Goal: Task Accomplishment & Management: Use online tool/utility

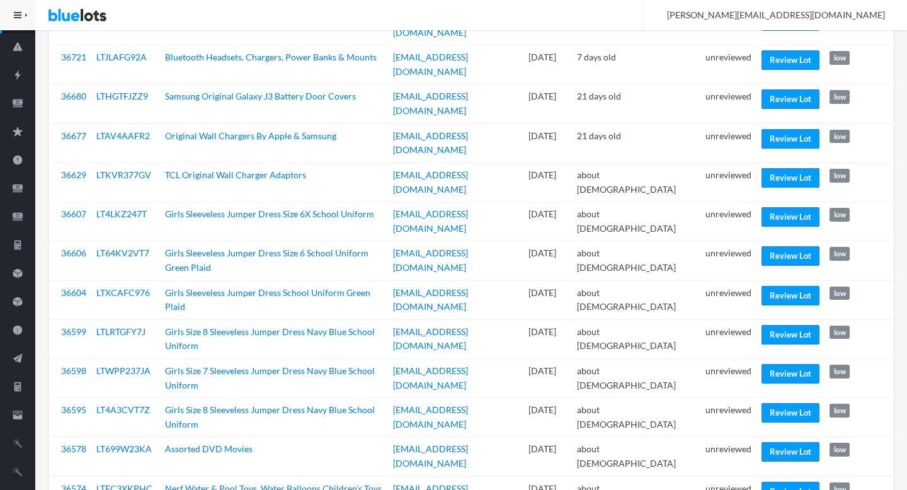
scroll to position [198, 0]
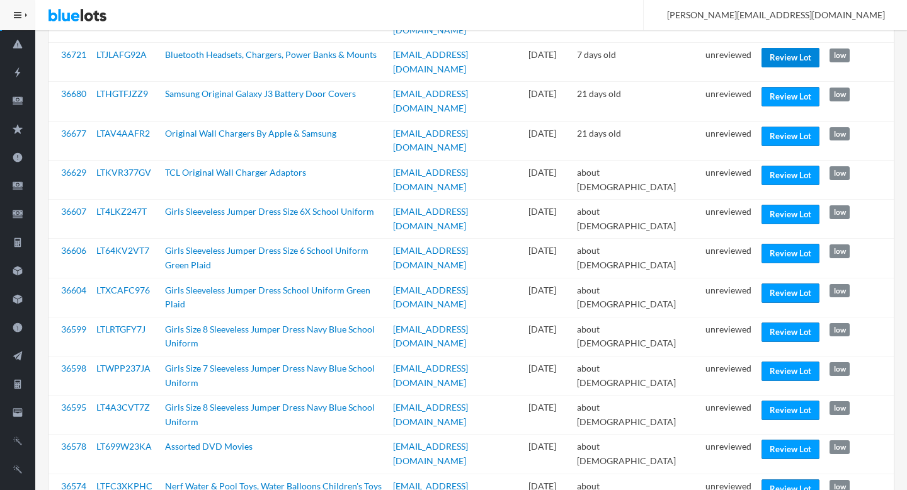
click at [791, 60] on link "Review Lot" at bounding box center [791, 58] width 58 height 20
click at [774, 166] on link "Review Lot" at bounding box center [791, 176] width 58 height 20
click at [771, 205] on link "Review Lot" at bounding box center [791, 215] width 58 height 20
click at [773, 323] on link "Review Lot" at bounding box center [791, 333] width 58 height 20
click at [781, 401] on link "Review Lot" at bounding box center [791, 411] width 58 height 20
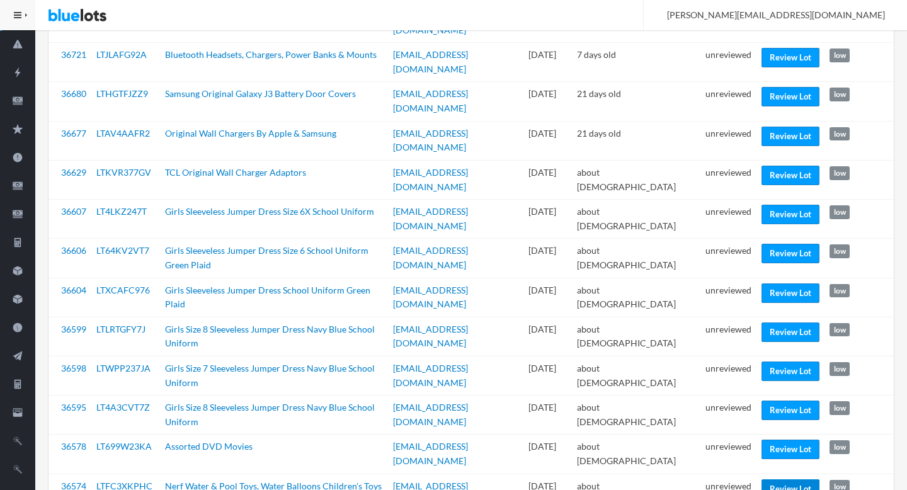
click at [788, 480] on link "Review Lot" at bounding box center [791, 490] width 58 height 20
click at [725, 474] on td "unreviewed" at bounding box center [729, 493] width 56 height 39
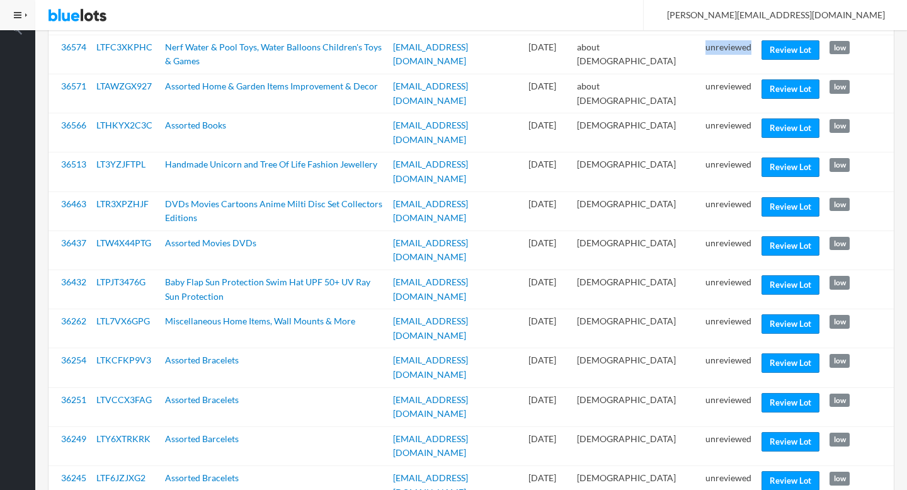
scroll to position [643, 0]
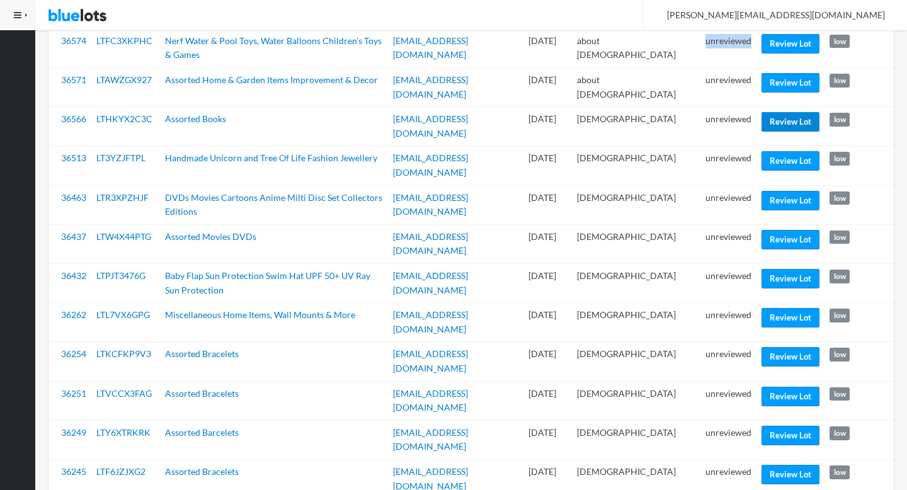
click at [783, 112] on link "Review Lot" at bounding box center [791, 122] width 58 height 20
click at [784, 151] on link "Review Lot" at bounding box center [791, 161] width 58 height 20
click at [794, 269] on link "Review Lot" at bounding box center [791, 279] width 58 height 20
click at [776, 387] on link "Review Lot" at bounding box center [791, 397] width 58 height 20
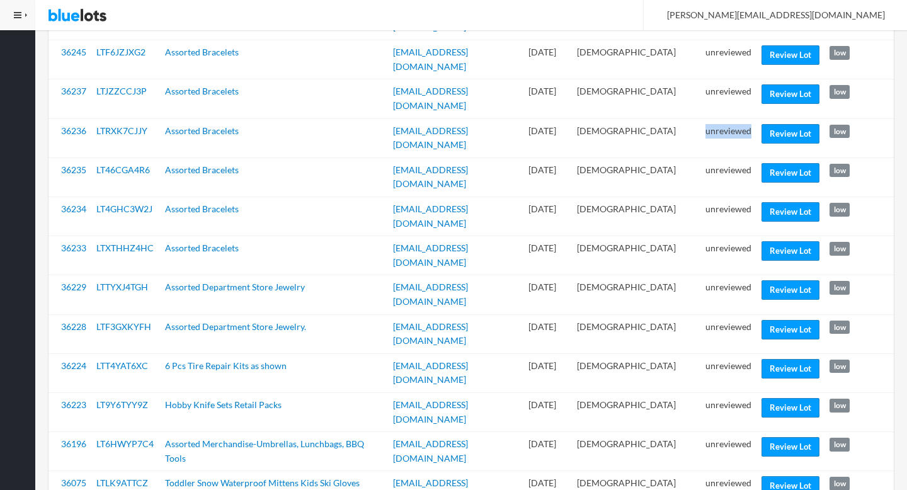
scroll to position [1066, 0]
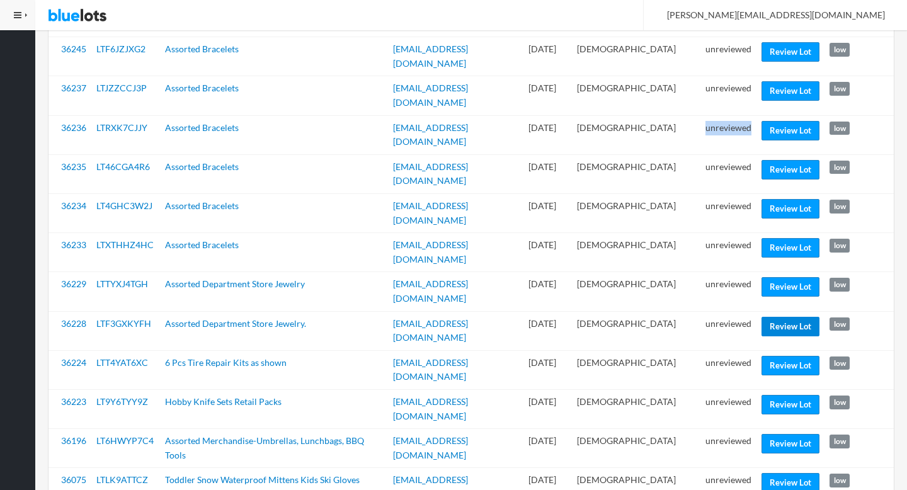
click at [771, 317] on link "Review Lot" at bounding box center [791, 327] width 58 height 20
click at [785, 395] on link "Review Lot" at bounding box center [791, 405] width 58 height 20
click at [719, 390] on td "unreviewed" at bounding box center [729, 409] width 56 height 39
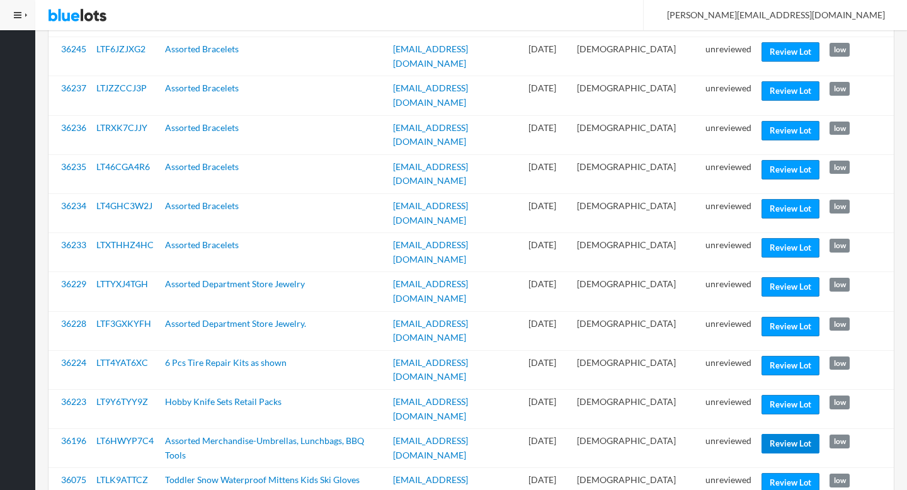
click at [768, 434] on link "Review Lot" at bounding box center [791, 444] width 58 height 20
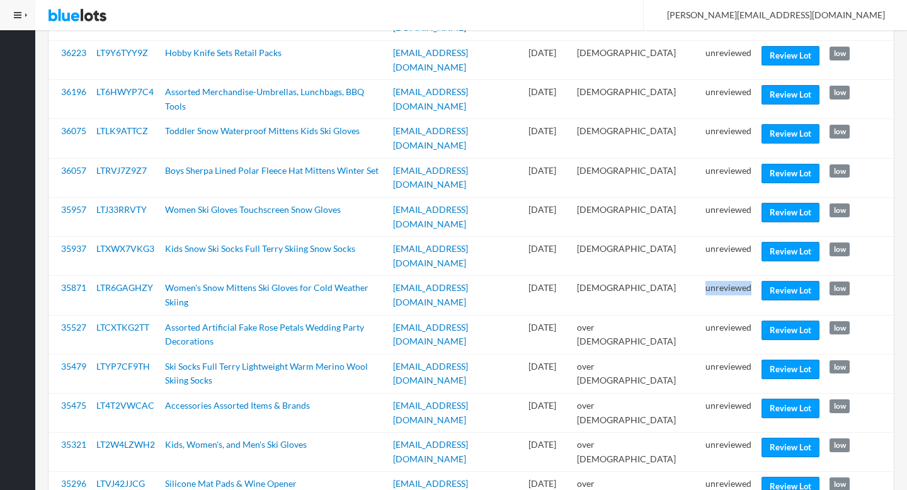
scroll to position [1416, 0]
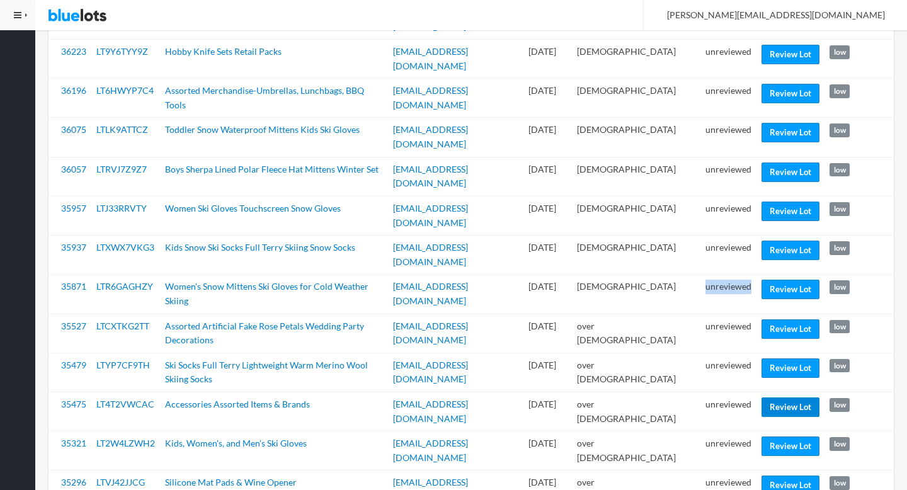
click at [782, 398] on link "Review Lot" at bounding box center [791, 408] width 58 height 20
click at [783, 476] on link "Review Lot" at bounding box center [791, 486] width 58 height 20
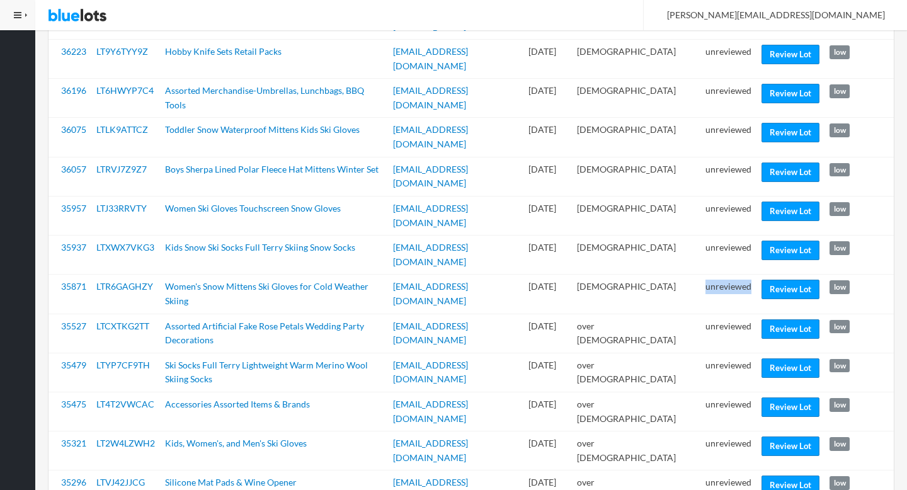
scroll to position [1461, 0]
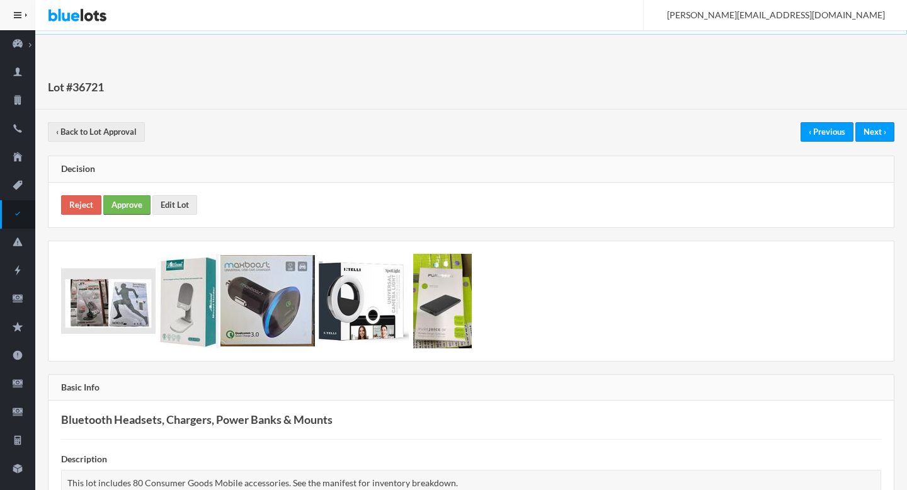
click at [128, 204] on link "Approve" at bounding box center [126, 205] width 47 height 20
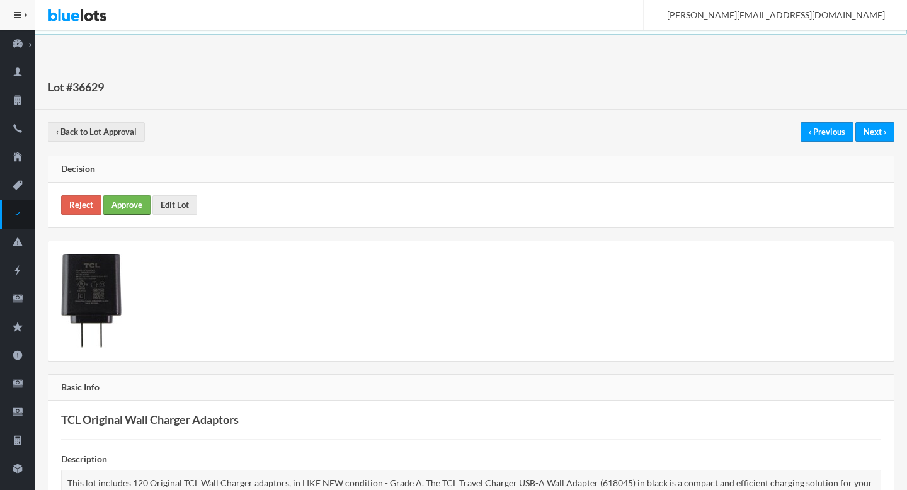
click at [135, 204] on link "Approve" at bounding box center [126, 205] width 47 height 20
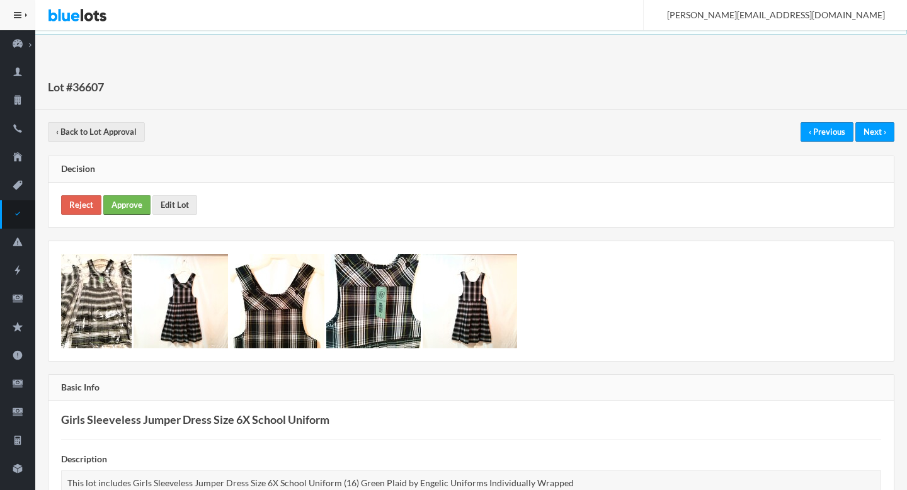
click at [125, 204] on link "Approve" at bounding box center [126, 205] width 47 height 20
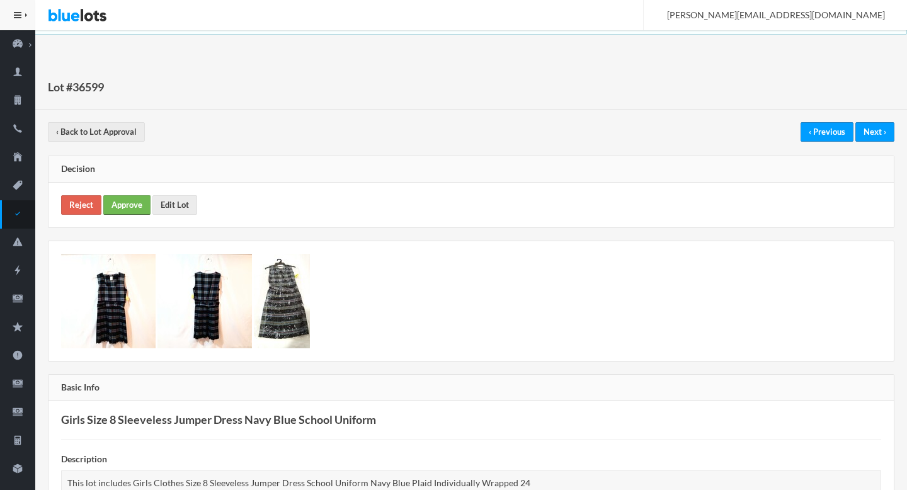
click at [134, 209] on link "Approve" at bounding box center [126, 205] width 47 height 20
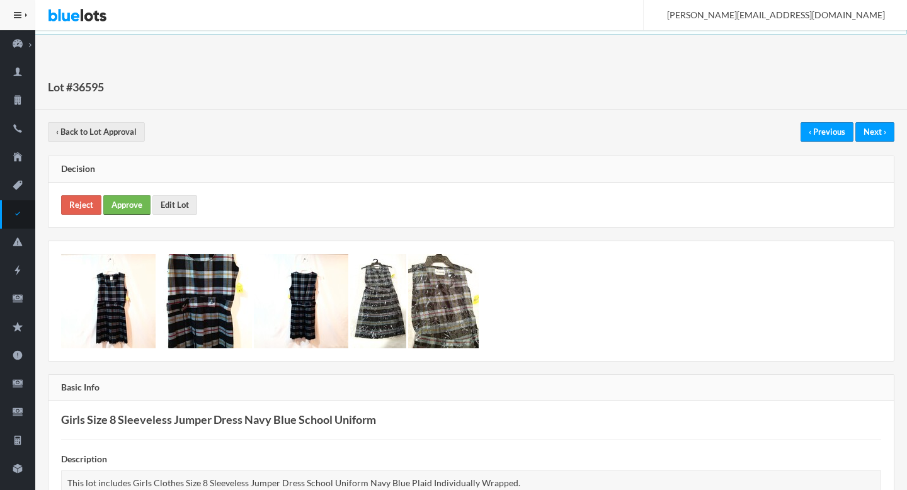
click at [123, 198] on link "Approve" at bounding box center [126, 205] width 47 height 20
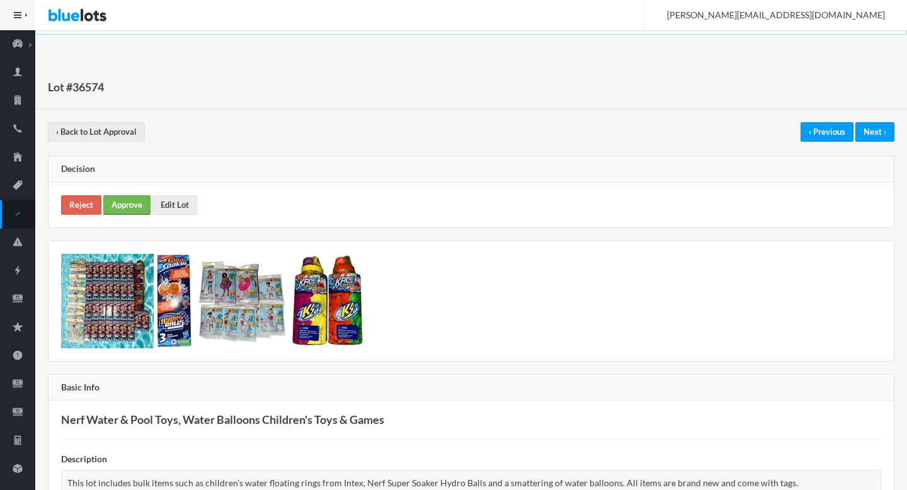
click at [128, 201] on link "Approve" at bounding box center [126, 205] width 47 height 20
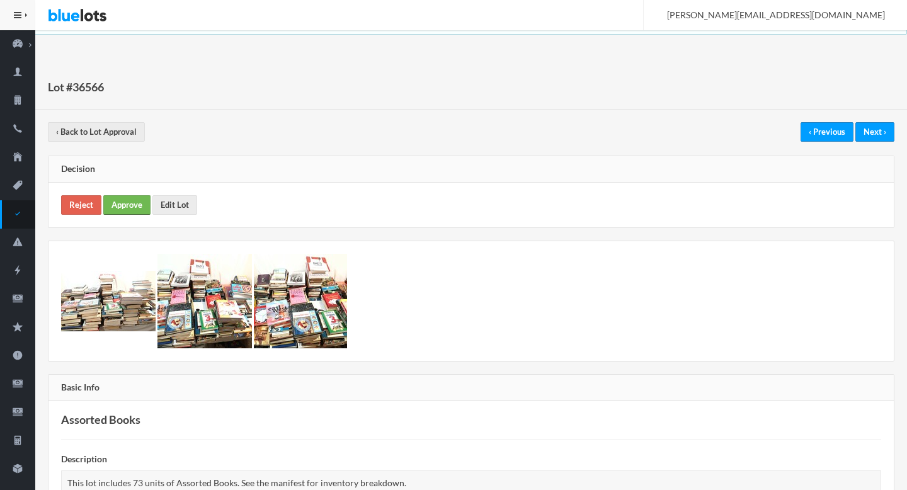
click at [125, 205] on link "Approve" at bounding box center [126, 205] width 47 height 20
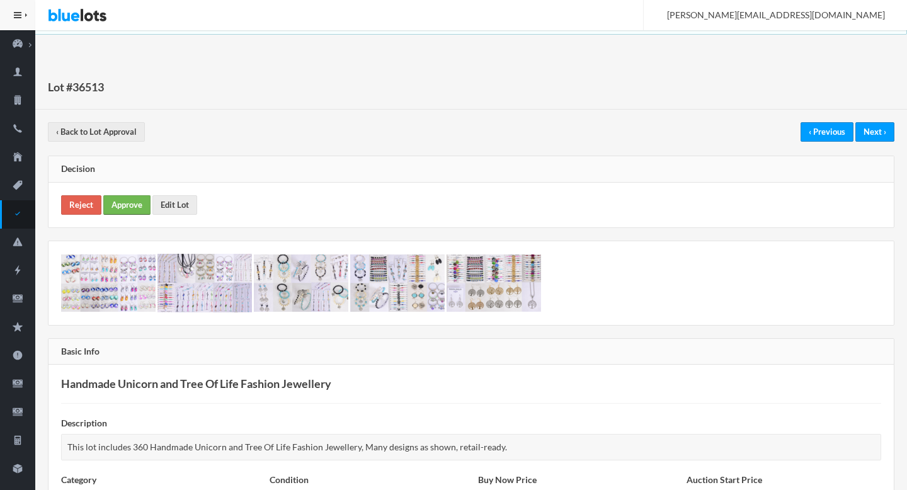
click at [127, 202] on link "Approve" at bounding box center [126, 205] width 47 height 20
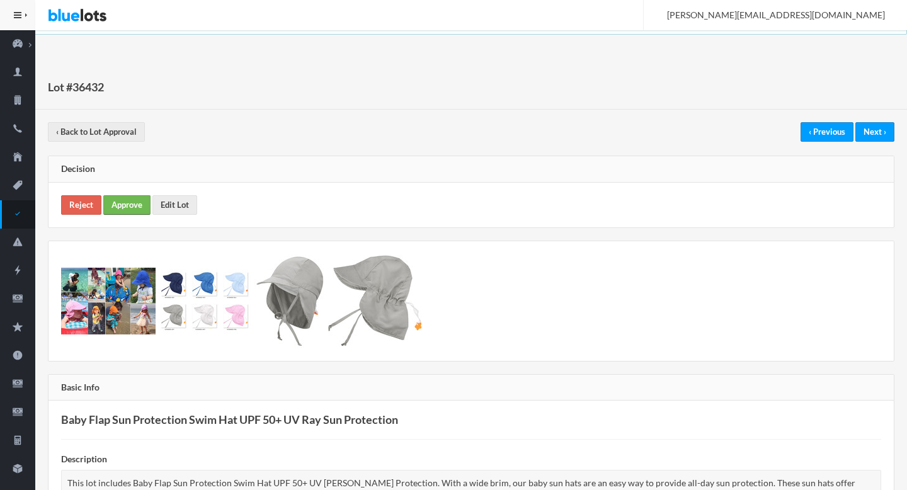
click at [125, 213] on link "Approve" at bounding box center [126, 205] width 47 height 20
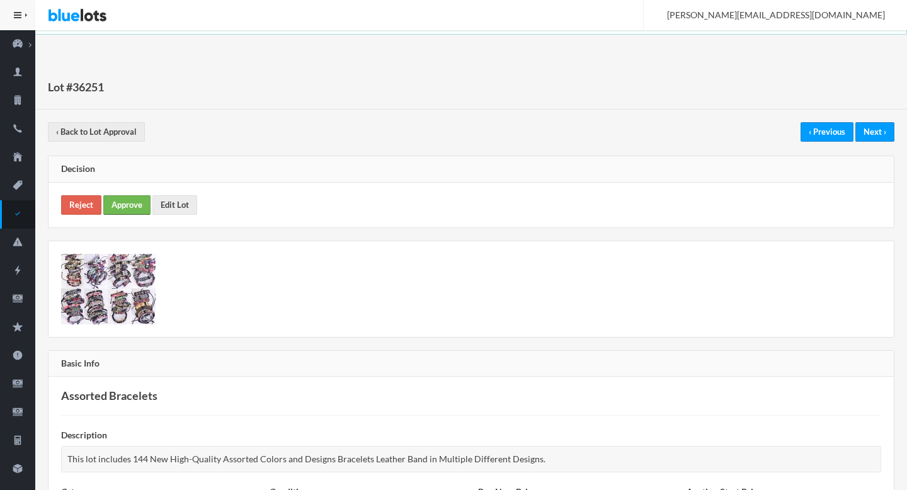
click at [126, 205] on link "Approve" at bounding box center [126, 205] width 47 height 20
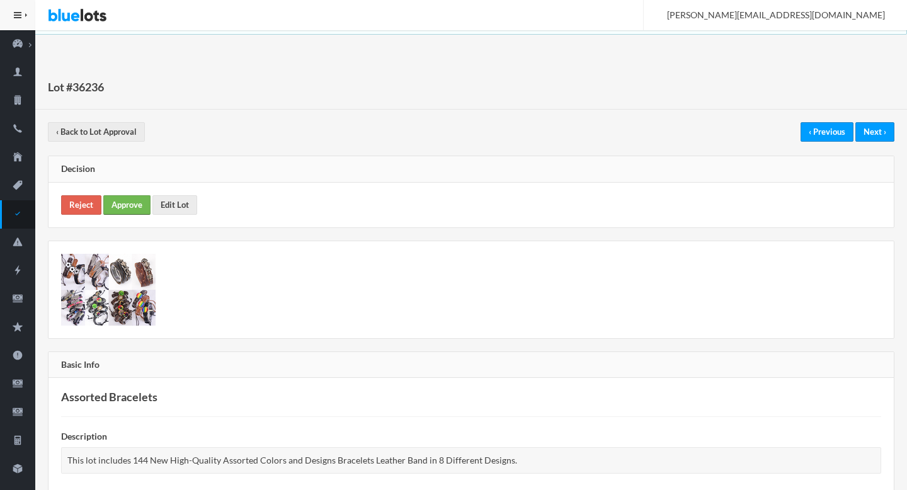
click at [121, 205] on link "Approve" at bounding box center [126, 205] width 47 height 20
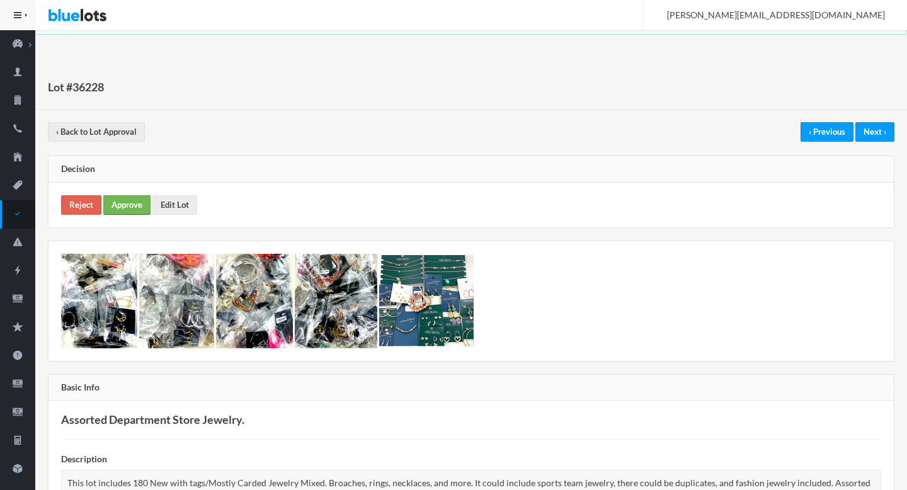
click at [134, 210] on link "Approve" at bounding box center [126, 205] width 47 height 20
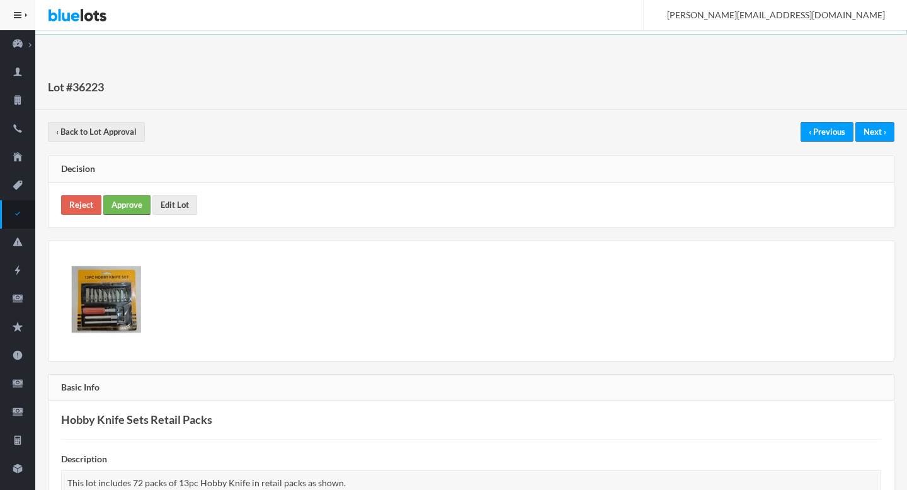
click at [135, 204] on link "Approve" at bounding box center [126, 205] width 47 height 20
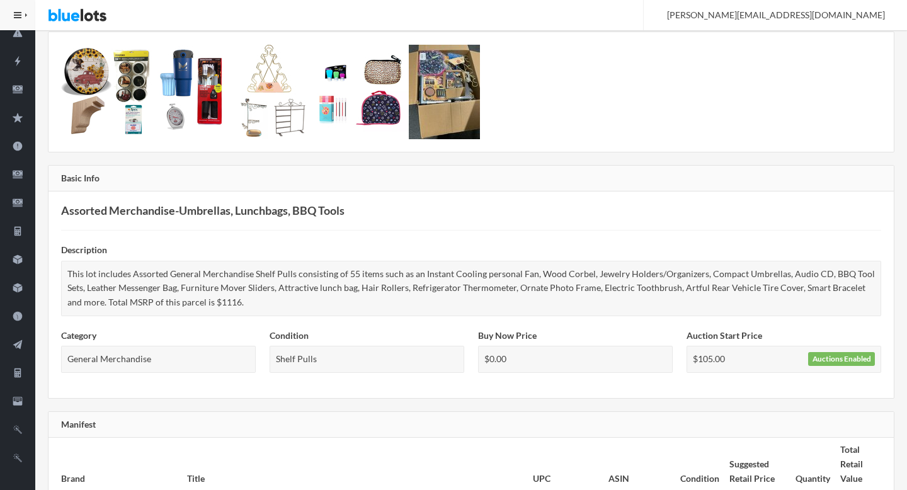
scroll to position [658, 0]
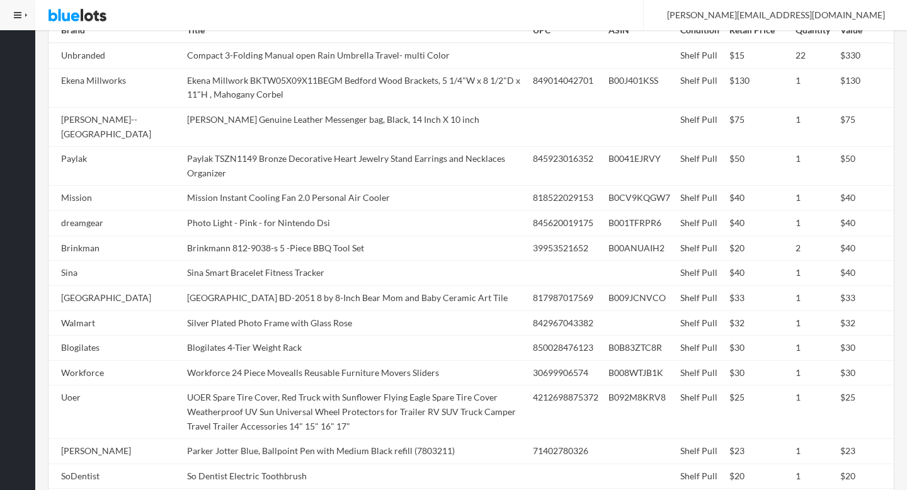
click at [340, 287] on td "Continental Art Center BD-2051 8 by 8-Inch Bear Mom and Baby Ceramic Art Tile" at bounding box center [355, 297] width 346 height 25
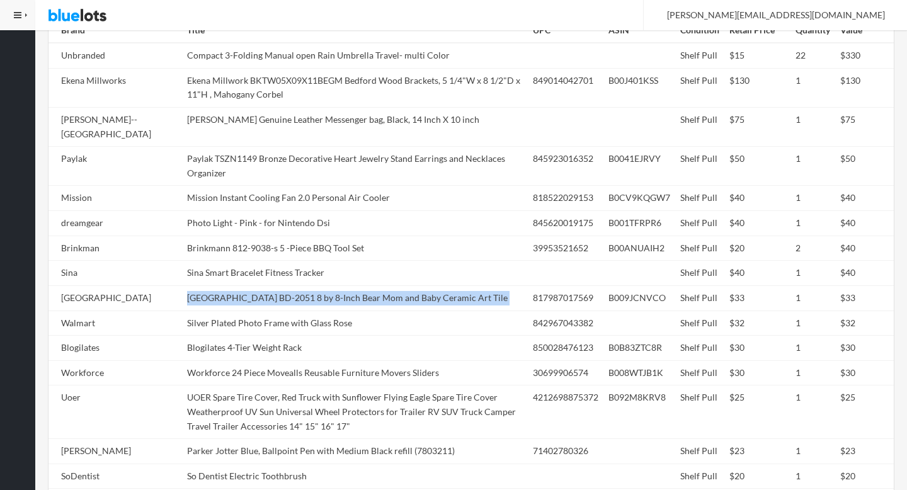
copy tr "Continental Art Center BD-2051 8 by 8-Inch Bear Mom and Baby Ceramic Art Tile"
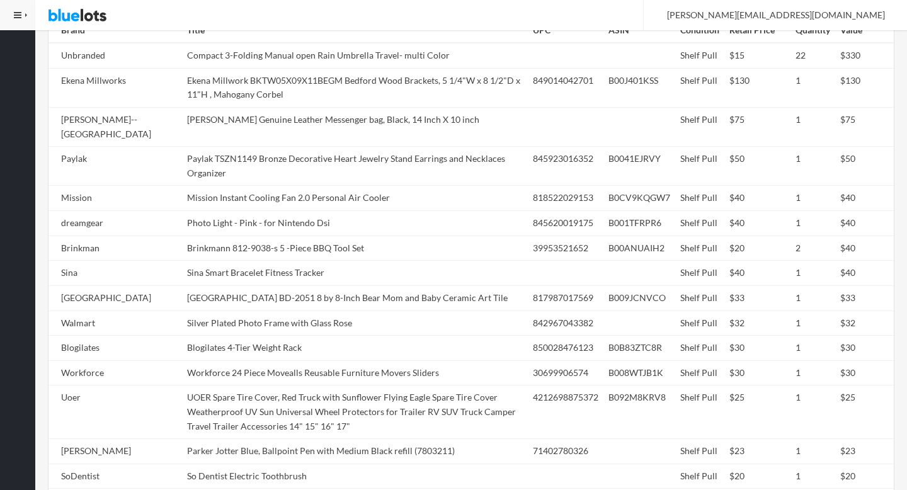
scroll to position [0, 0]
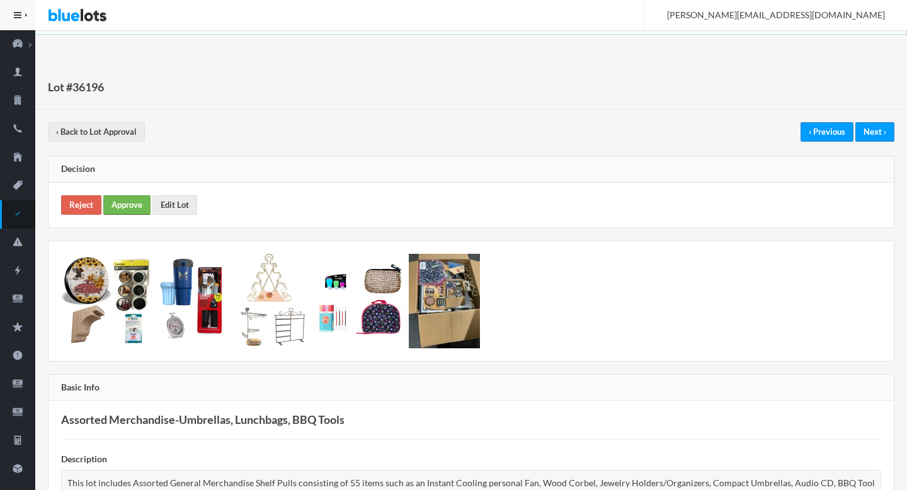
click at [125, 205] on link "Approve" at bounding box center [126, 205] width 47 height 20
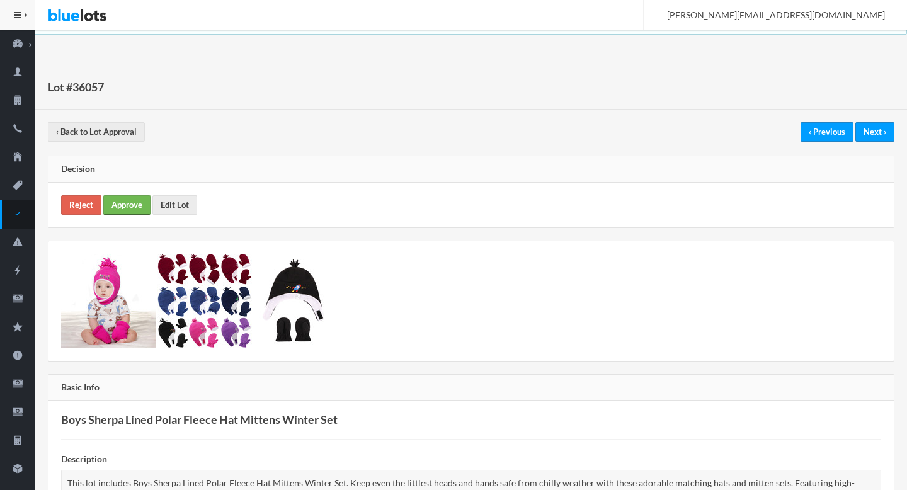
click at [113, 204] on link "Approve" at bounding box center [126, 205] width 47 height 20
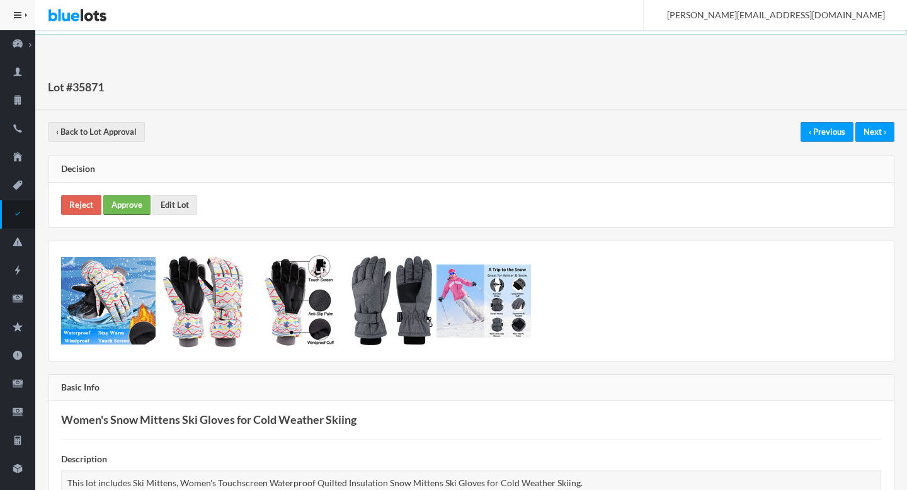
click at [139, 198] on link "Approve" at bounding box center [126, 205] width 47 height 20
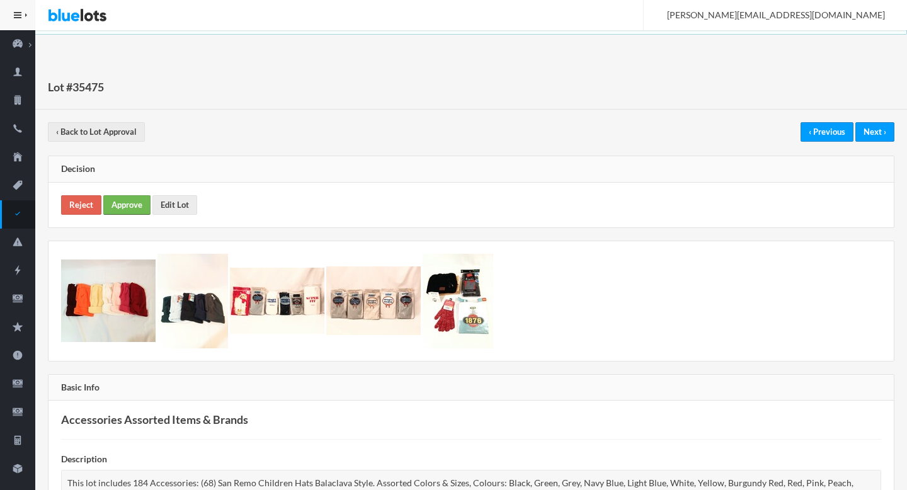
click at [124, 209] on link "Approve" at bounding box center [126, 205] width 47 height 20
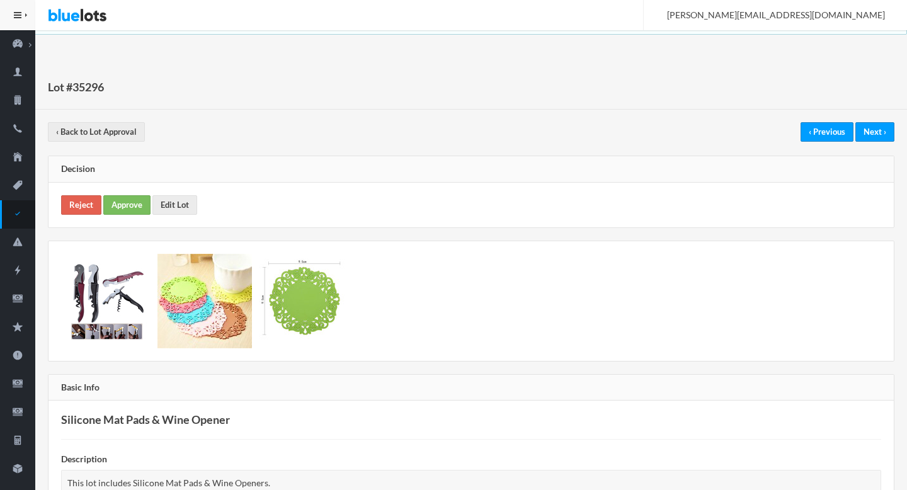
click at [138, 217] on div "Reject Approve Edit Lot" at bounding box center [472, 205] width 846 height 45
click at [133, 210] on link "Approve" at bounding box center [126, 205] width 47 height 20
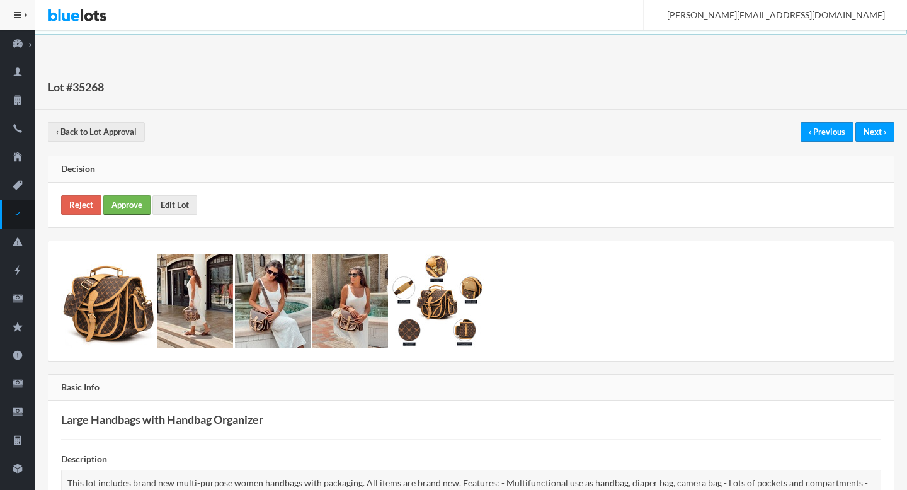
click at [127, 204] on link "Approve" at bounding box center [126, 205] width 47 height 20
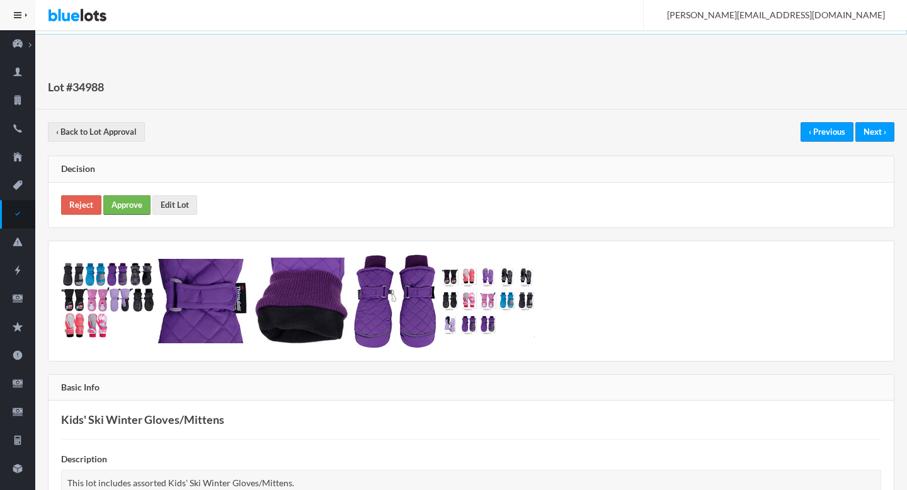
click at [118, 209] on link "Approve" at bounding box center [126, 205] width 47 height 20
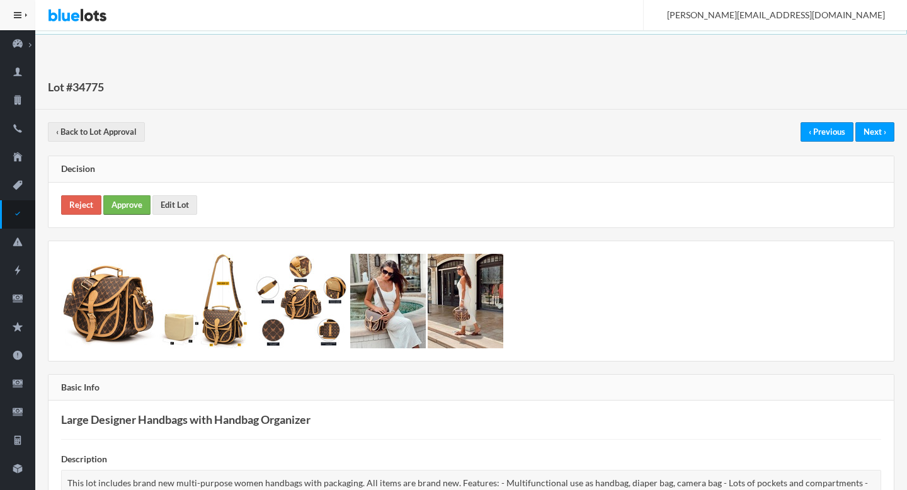
click at [128, 197] on link "Approve" at bounding box center [126, 205] width 47 height 20
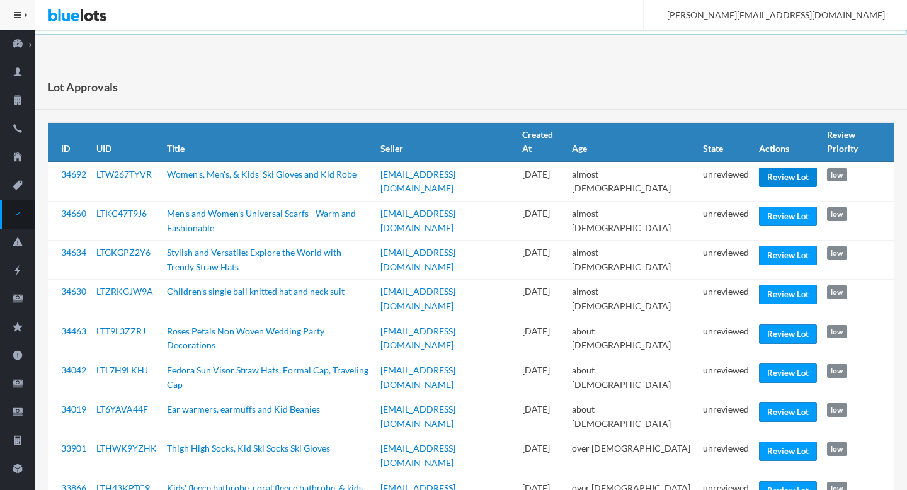
click at [776, 168] on link "Review Lot" at bounding box center [788, 178] width 58 height 20
click at [771, 285] on link "Review Lot" at bounding box center [788, 295] width 58 height 20
click at [773, 364] on link "Review Lot" at bounding box center [788, 374] width 58 height 20
click at [779, 481] on link "Review Lot" at bounding box center [788, 491] width 58 height 20
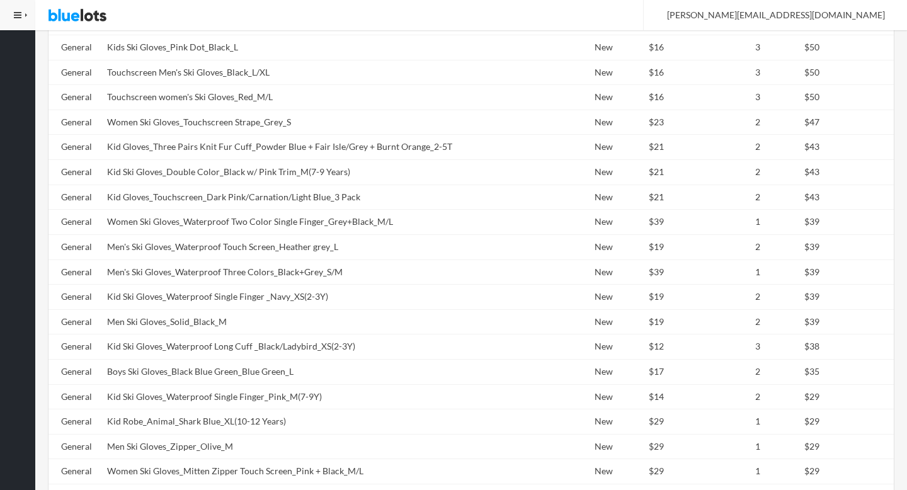
scroll to position [1873, 0]
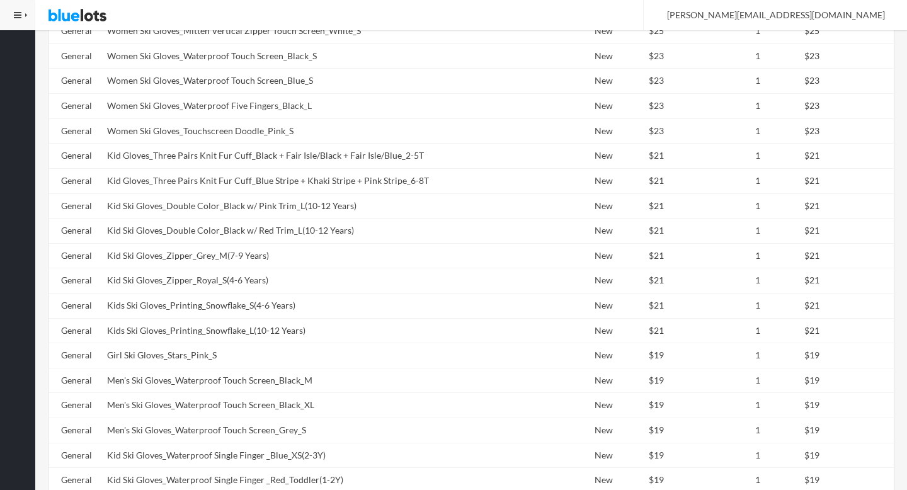
click at [232, 326] on td "Kids Ski Gloves_Printing_Snowflake_L(10-12 Years)" at bounding box center [313, 330] width 423 height 25
copy tr "Kids Ski Gloves_Printing_Snowflake_L(10-12 Years)"
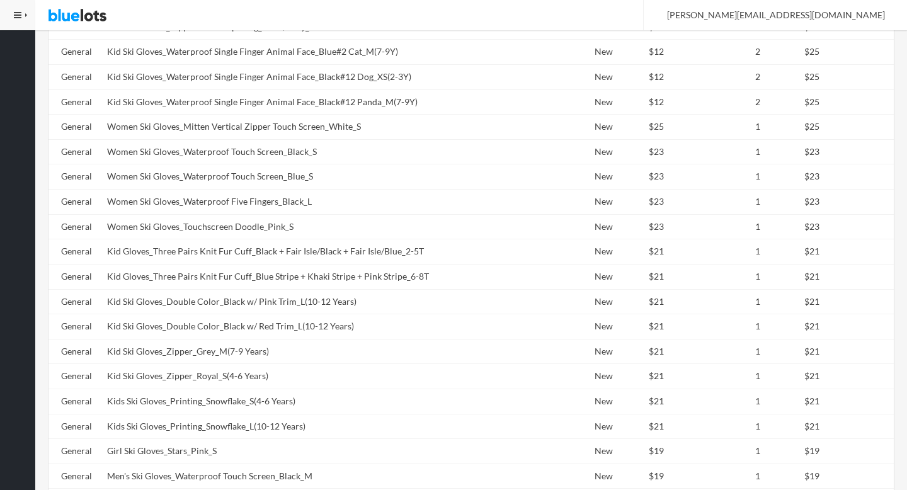
scroll to position [1658, 0]
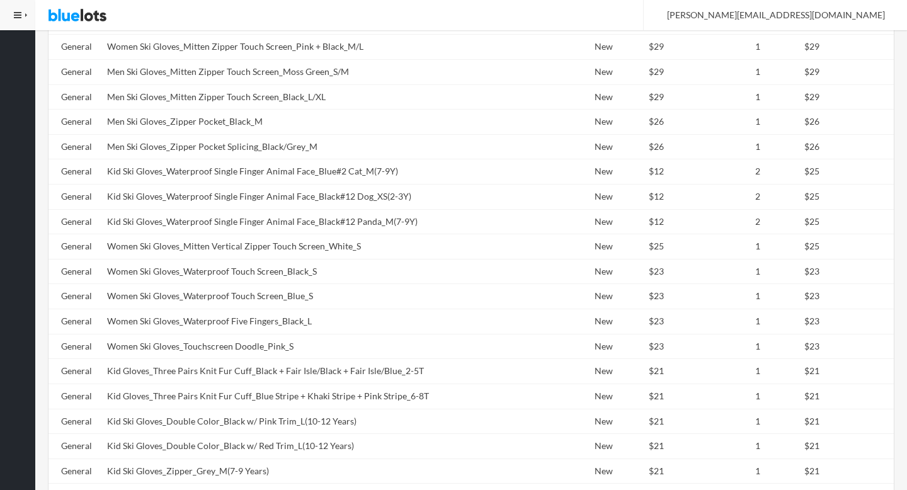
click at [232, 326] on td "Women Ski Gloves_Waterproof Five Fingers_Black_L" at bounding box center [313, 321] width 423 height 25
copy td "Five"
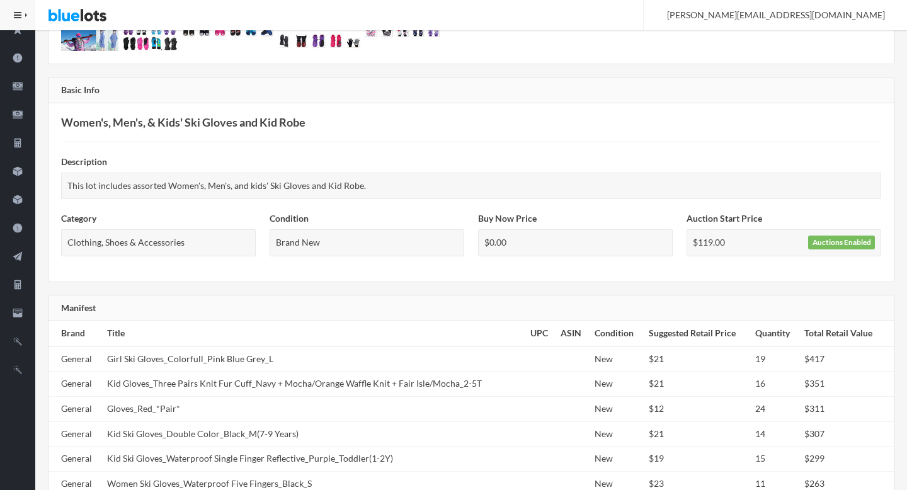
scroll to position [19, 0]
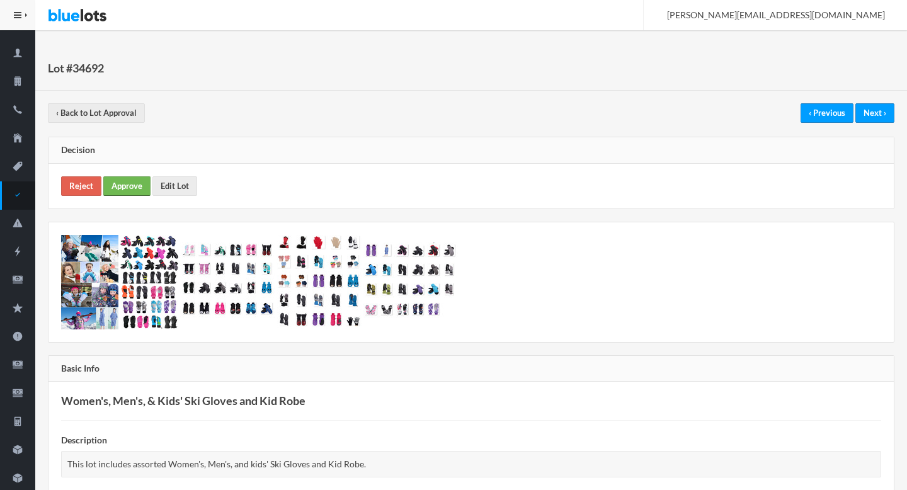
click at [122, 181] on link "Approve" at bounding box center [126, 186] width 47 height 20
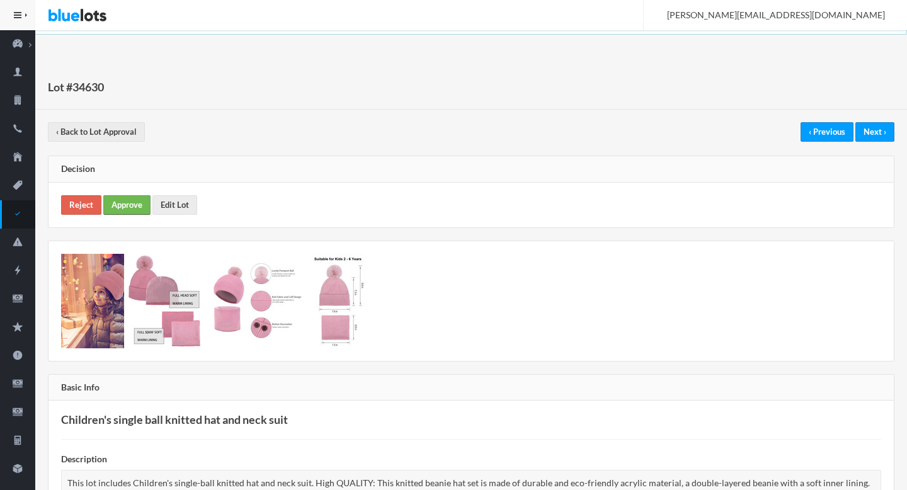
click at [123, 209] on link "Approve" at bounding box center [126, 205] width 47 height 20
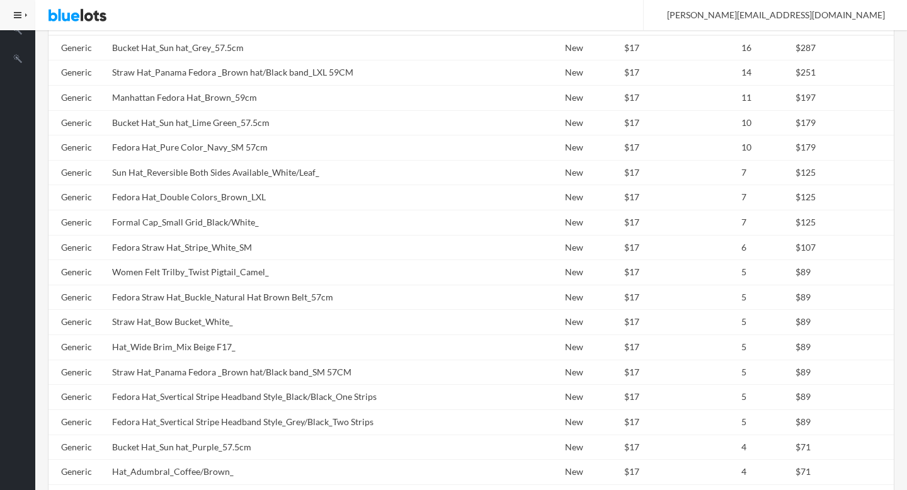
scroll to position [813, 0]
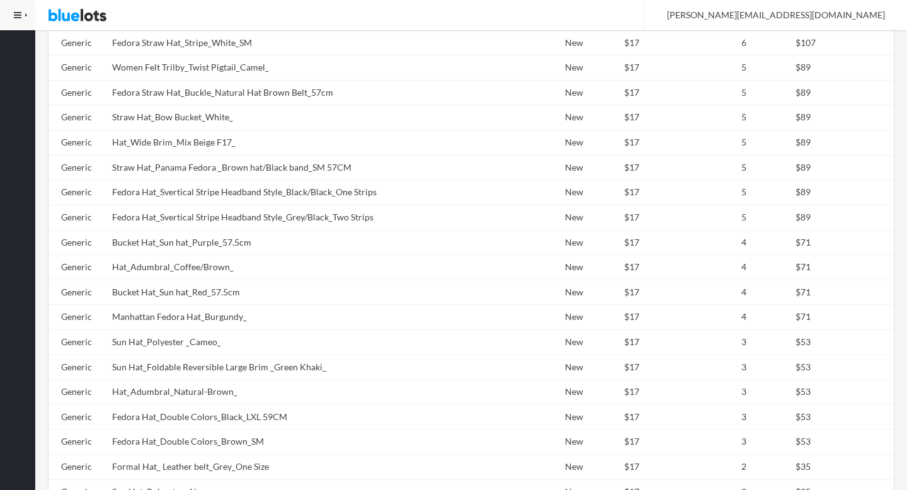
click at [276, 229] on td "Fedora Hat_Svertical Stripe Headband Style_Grey/Black_Two Strips" at bounding box center [298, 217] width 382 height 25
copy tr "Fedora Hat_Svertical Stripe Headband Style_Grey/Black_Two Strips"
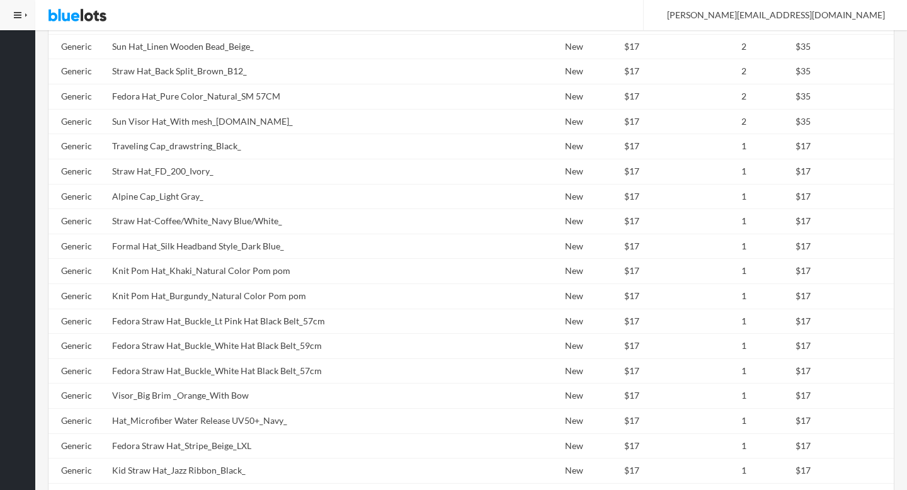
scroll to position [1832, 0]
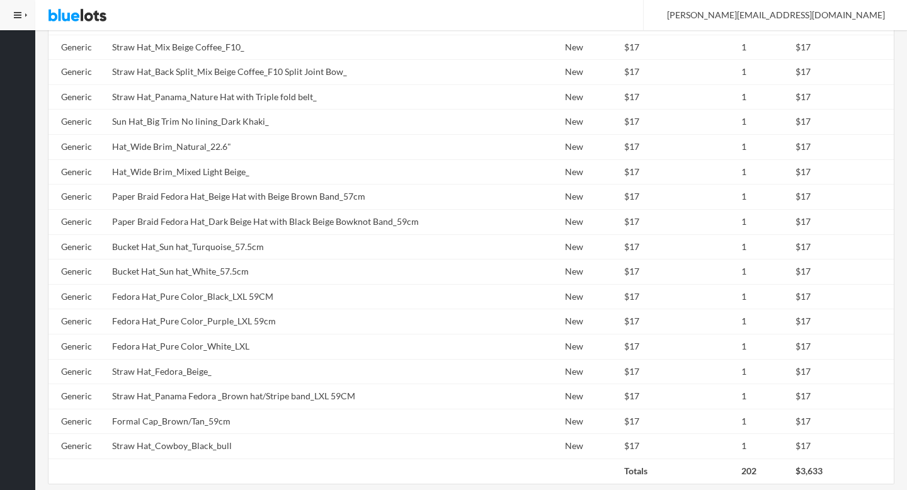
click at [276, 229] on td "Paper Braid Fedora Hat_Dark Beige Hat with Black Beige Bowknot Band_59cm" at bounding box center [298, 221] width 382 height 25
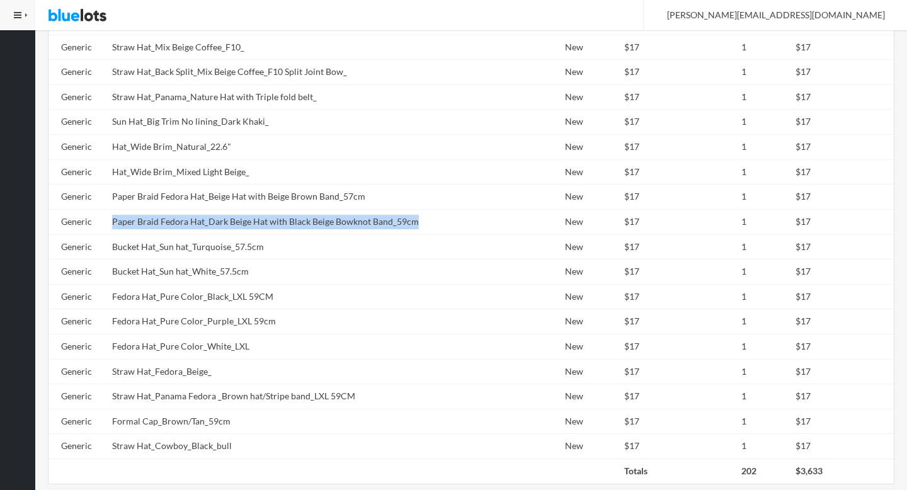
click at [276, 229] on td "Paper Braid Fedora Hat_Dark Beige Hat with Black Beige Bowknot Band_59cm" at bounding box center [298, 221] width 382 height 25
copy tr "Paper Braid Fedora Hat_Dark Beige Hat with Black Beige Bowknot Band_59cm"
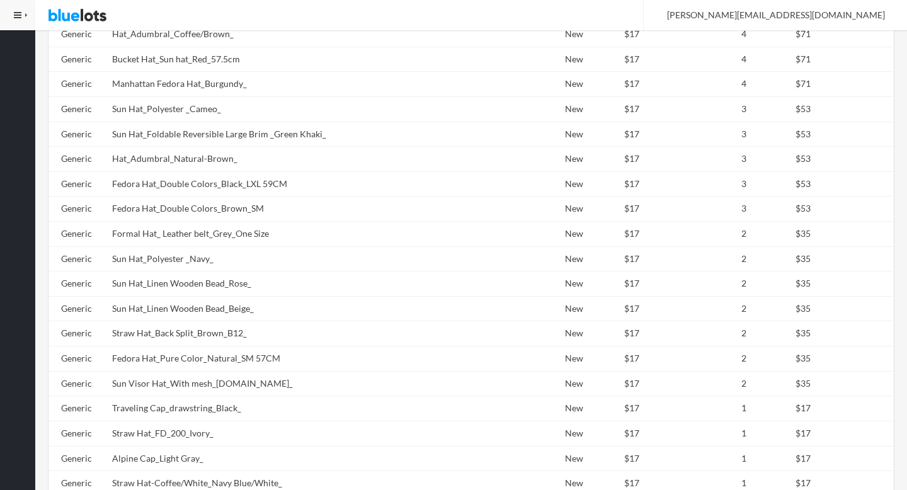
scroll to position [0, 0]
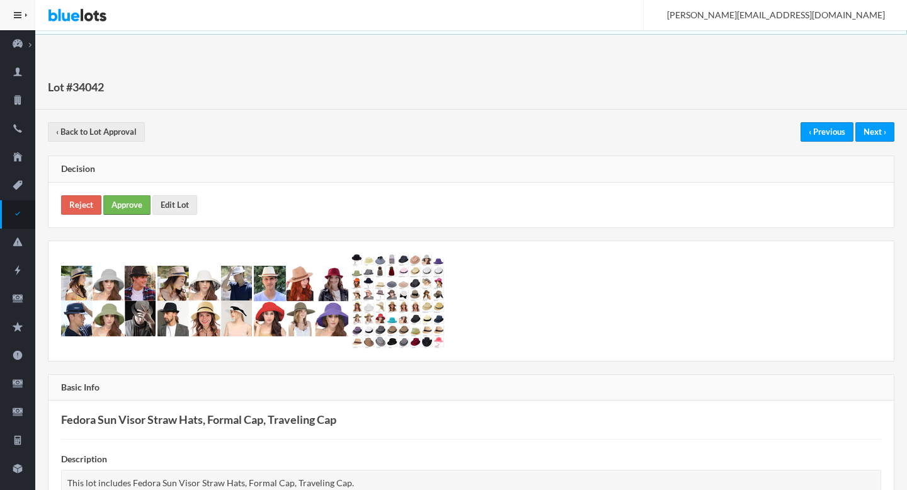
click at [118, 214] on link "Approve" at bounding box center [126, 205] width 47 height 20
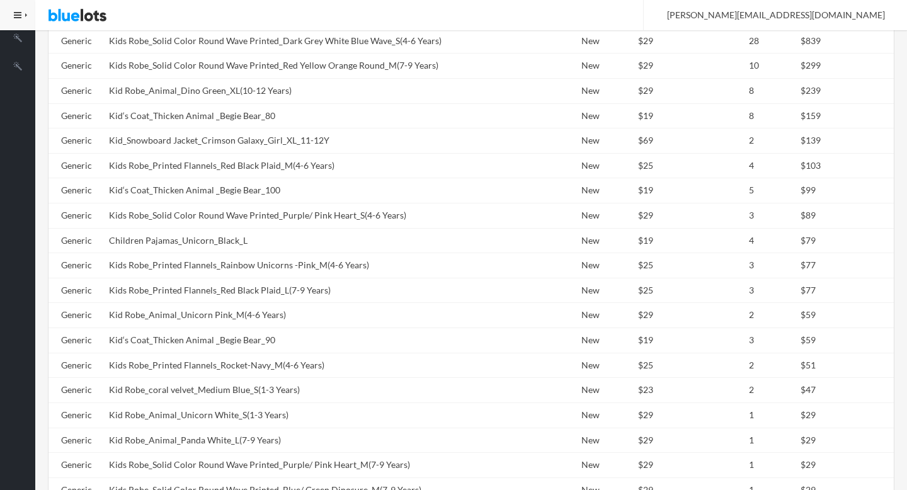
scroll to position [774, 0]
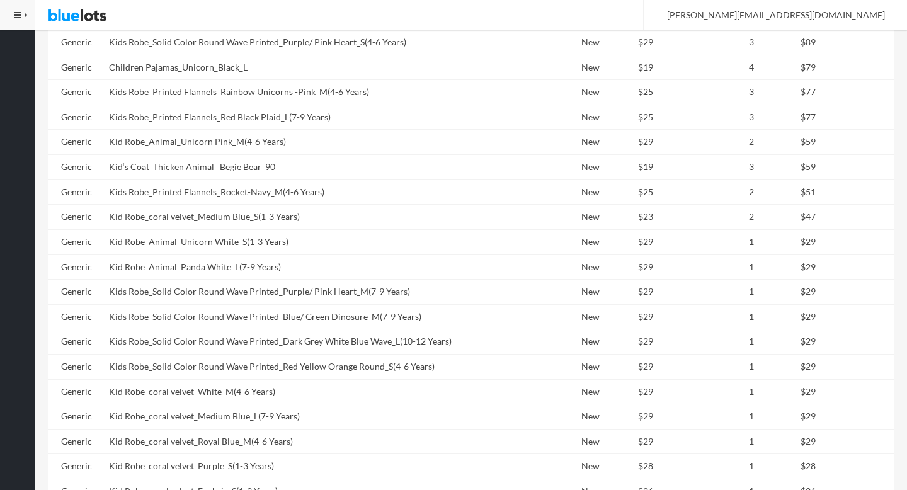
click at [205, 183] on td "Kids Robe_Printed Flannels_Rocket-Navy_M(4-6 Years)" at bounding box center [306, 192] width 405 height 25
copy tr "Kids Robe_Printed Flannels_Rocket-Navy_M(4-6 Years)"
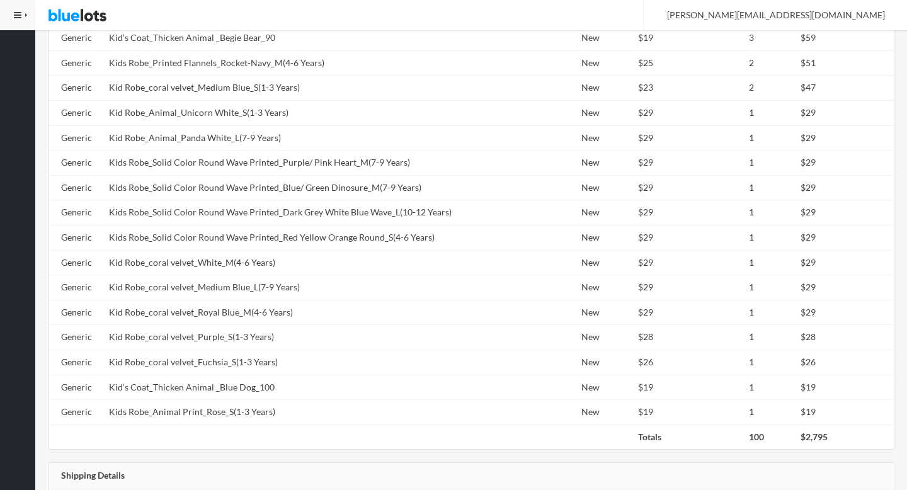
scroll to position [1054, 0]
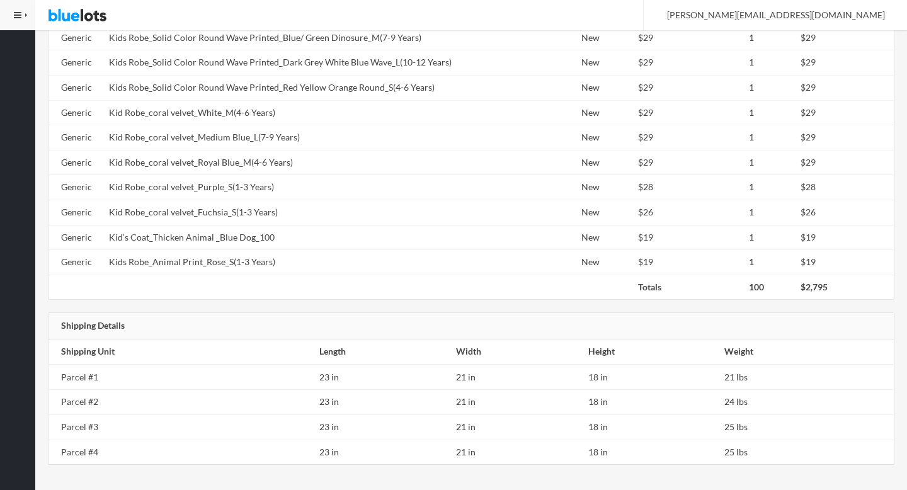
click at [205, 185] on td "Kid Robe_coral velvet_Purple_S(1-3 Years)" at bounding box center [306, 187] width 405 height 25
click at [205, 183] on td "Kid Robe_coral velvet_Purple_S(1-3 Years)" at bounding box center [306, 187] width 405 height 25
copy tr "Kid Robe_coral velvet_Purple_S(1-3 Years)"
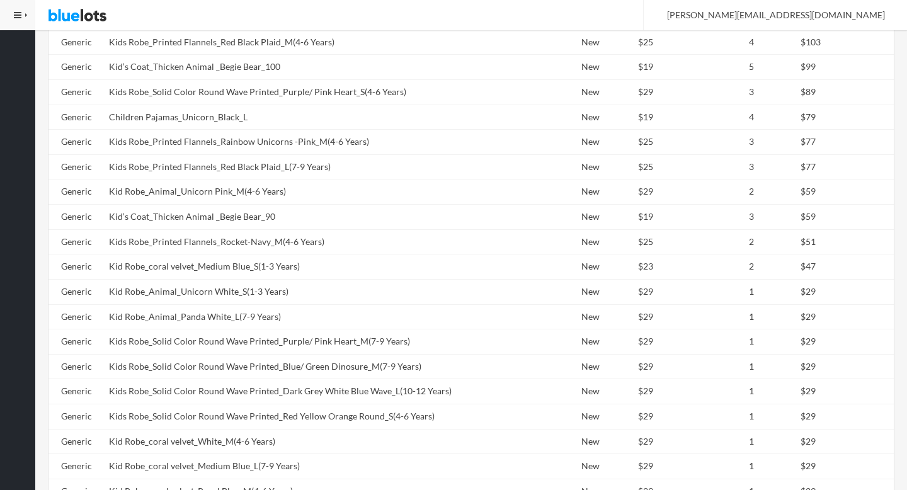
scroll to position [0, 0]
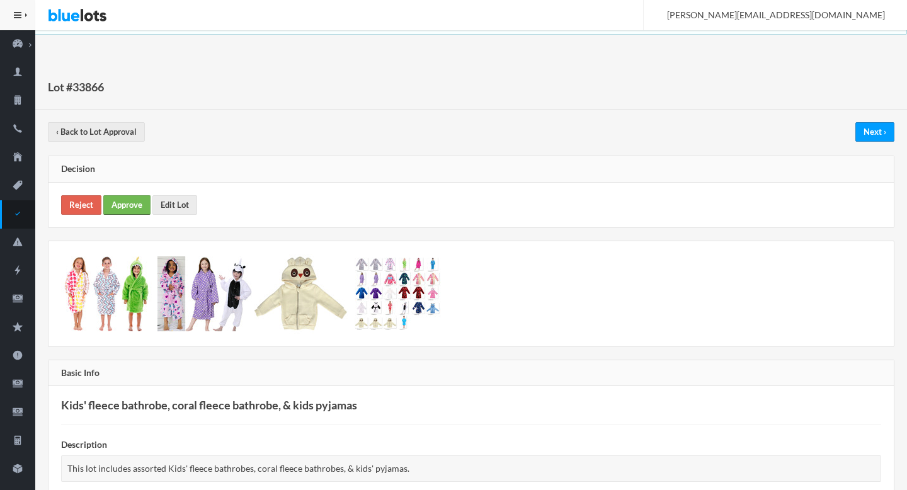
click at [135, 197] on link "Approve" at bounding box center [126, 205] width 47 height 20
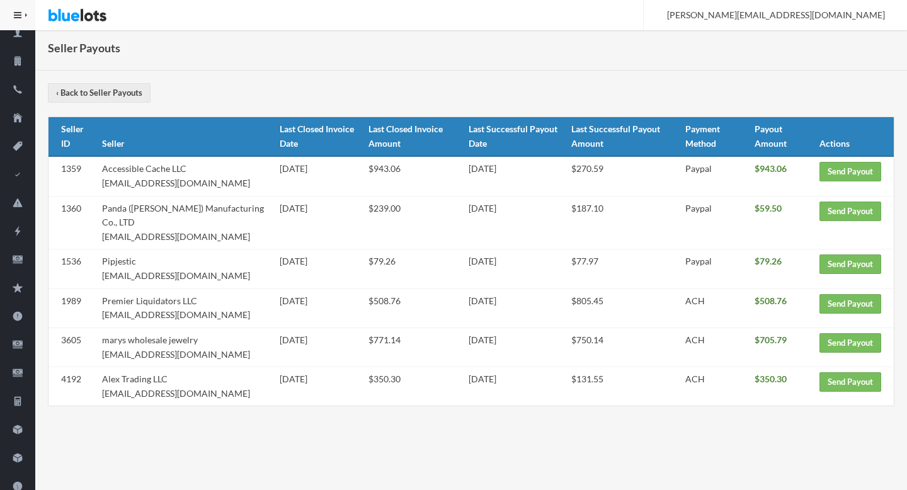
scroll to position [38, 0]
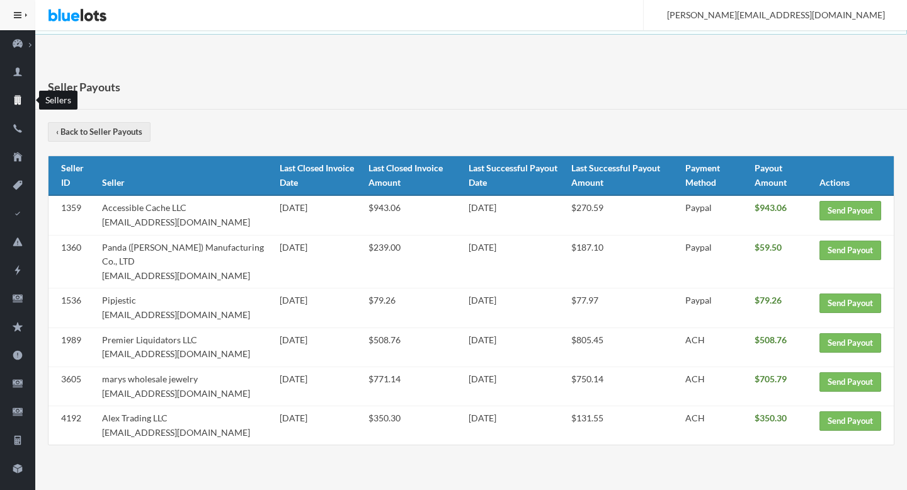
click at [16, 105] on icon "business" at bounding box center [17, 100] width 7 height 9
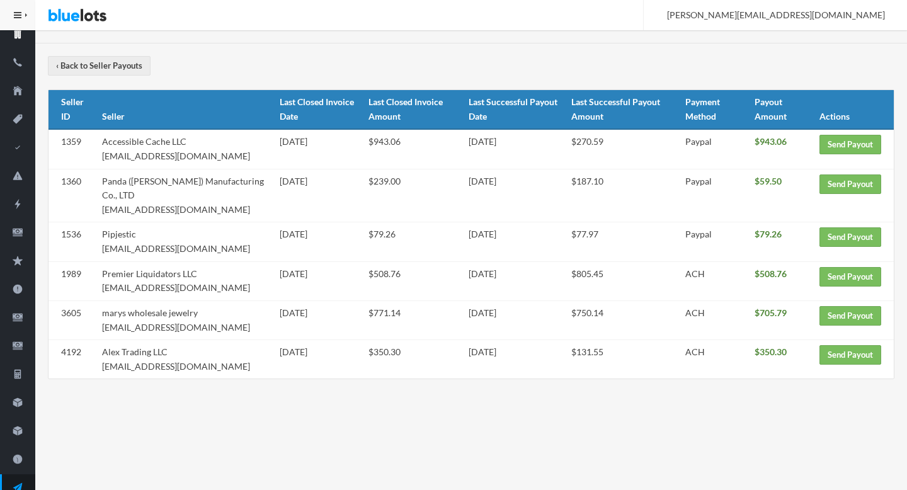
scroll to position [65, 0]
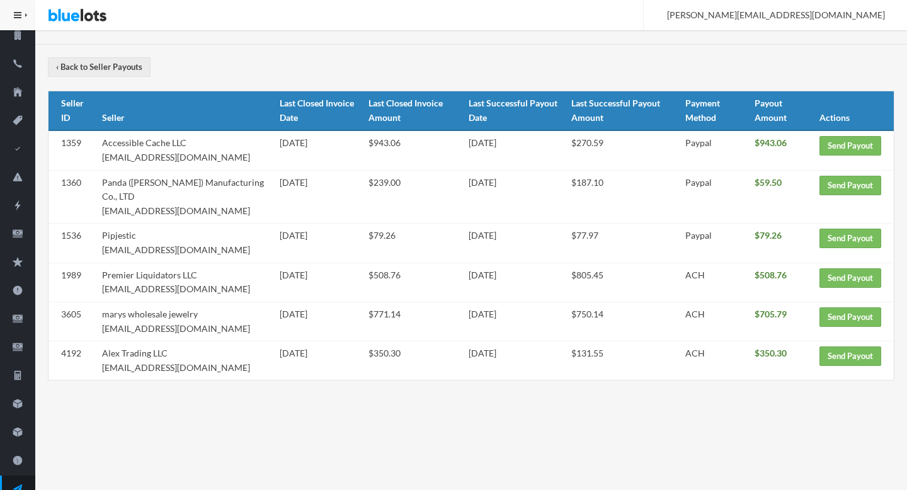
click at [205, 369] on td "Alex Trading LLC alextrading.b2b@gmail.com" at bounding box center [186, 361] width 178 height 39
drag, startPoint x: 205, startPoint y: 369, endPoint x: 103, endPoint y: 365, distance: 101.5
click at [103, 365] on td "Alex Trading LLC alextrading.b2b@gmail.com" at bounding box center [186, 361] width 178 height 39
click at [202, 366] on td "Alex Trading LLC alextrading.b2b@gmail.com" at bounding box center [186, 361] width 178 height 39
drag, startPoint x: 202, startPoint y: 366, endPoint x: 109, endPoint y: 365, distance: 93.3
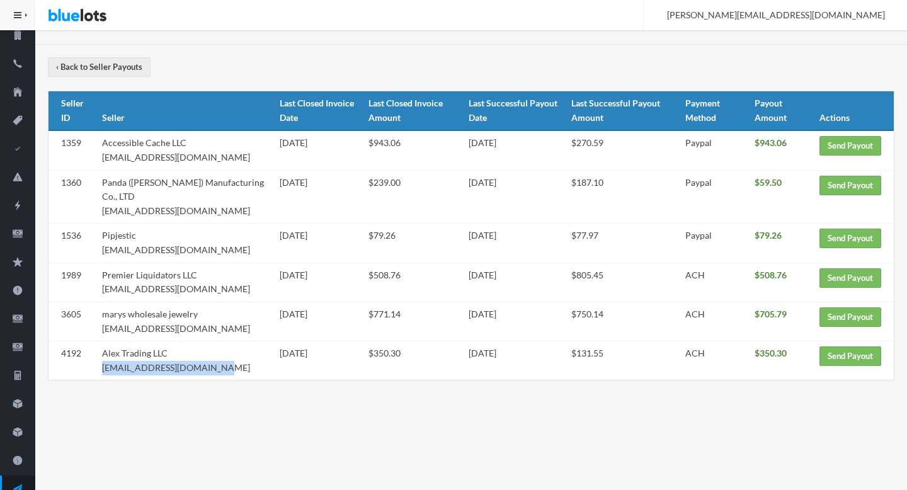
click at [109, 365] on td "Alex Trading LLC alextrading.b2b@gmail.com" at bounding box center [186, 361] width 178 height 39
click at [836, 357] on link "Send Payout" at bounding box center [851, 357] width 62 height 20
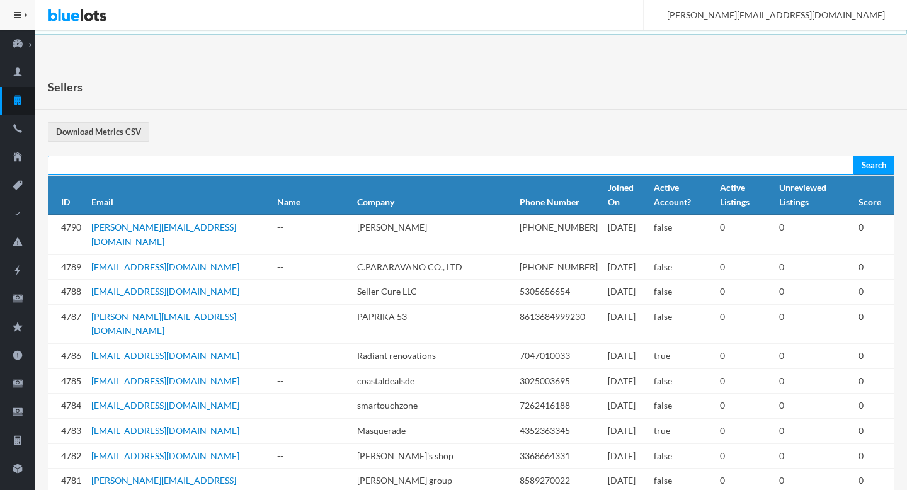
paste input "[EMAIL_ADDRESS][DOMAIN_NAME]"
type input "[EMAIL_ADDRESS][DOMAIN_NAME]"
click at [854, 156] on input "Search" at bounding box center [874, 166] width 41 height 20
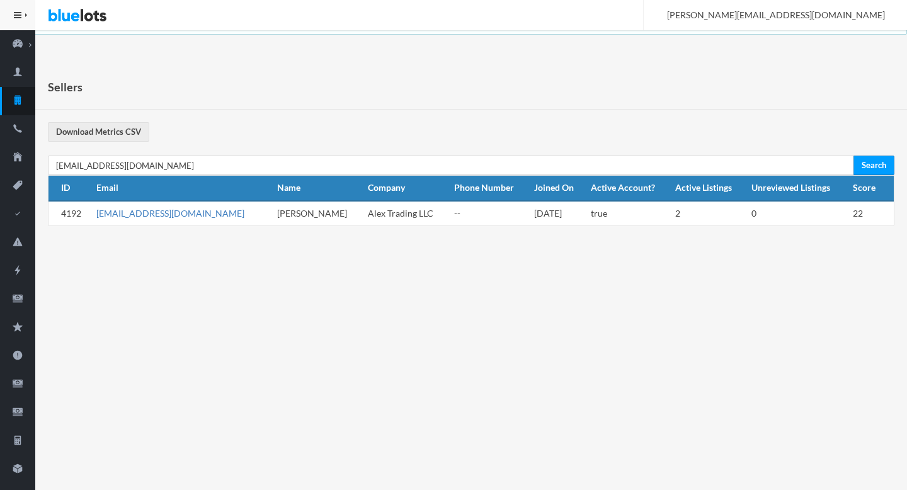
click at [161, 214] on link "[EMAIL_ADDRESS][DOMAIN_NAME]" at bounding box center [170, 213] width 148 height 11
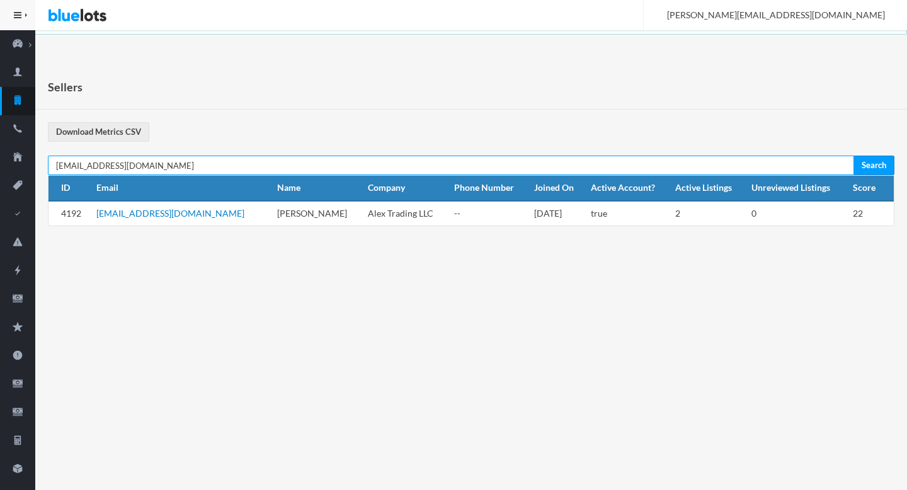
click at [319, 161] on input "[EMAIL_ADDRESS][DOMAIN_NAME]" at bounding box center [451, 166] width 807 height 20
paste input "[EMAIL_ADDRESS]"
type input "[EMAIL_ADDRESS][DOMAIN_NAME]"
click at [854, 156] on input "Search" at bounding box center [874, 166] width 41 height 20
